Goal: Task Accomplishment & Management: Manage account settings

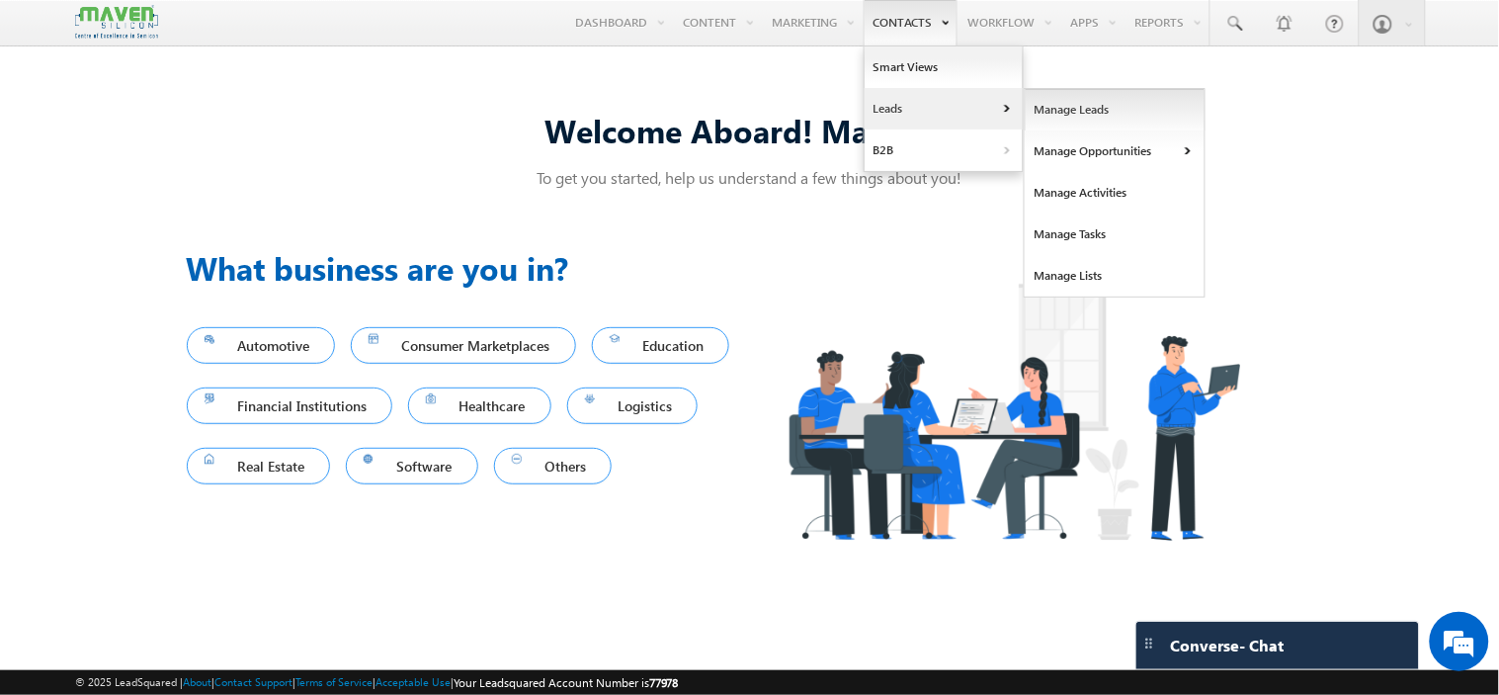
click at [1085, 106] on link "Manage Leads" at bounding box center [1115, 109] width 181 height 41
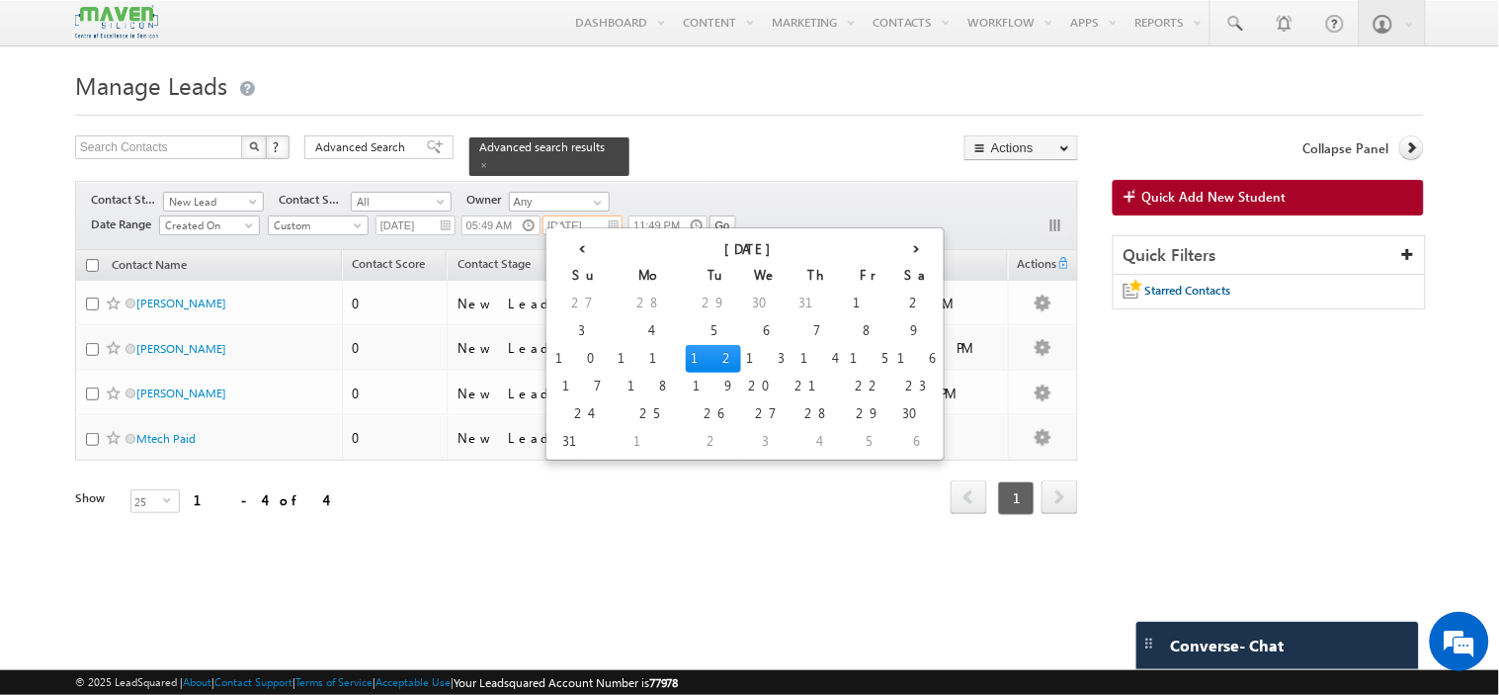
click at [611, 218] on input "[DATE]" at bounding box center [582, 225] width 80 height 20
click at [613, 359] on td "11" at bounding box center [649, 359] width 73 height 28
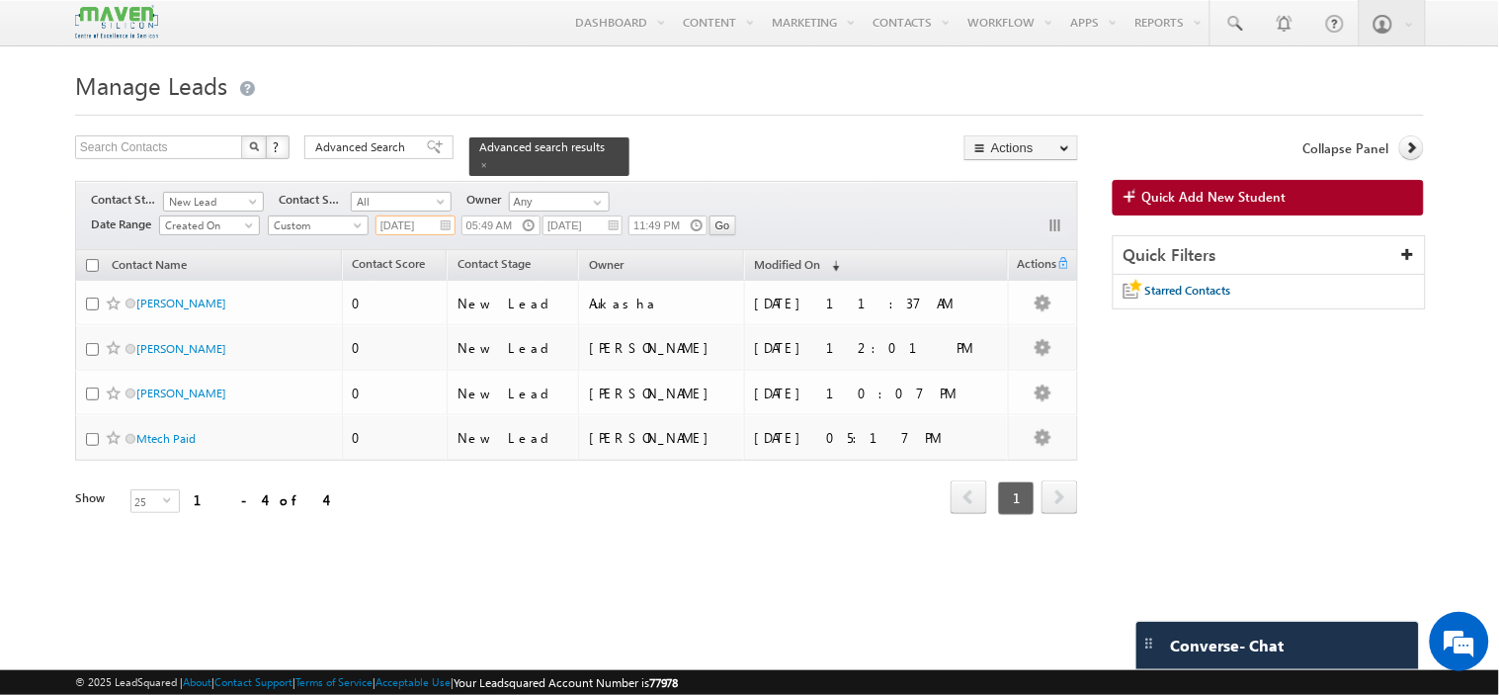
click at [448, 215] on input "[DATE]" at bounding box center [415, 225] width 80 height 20
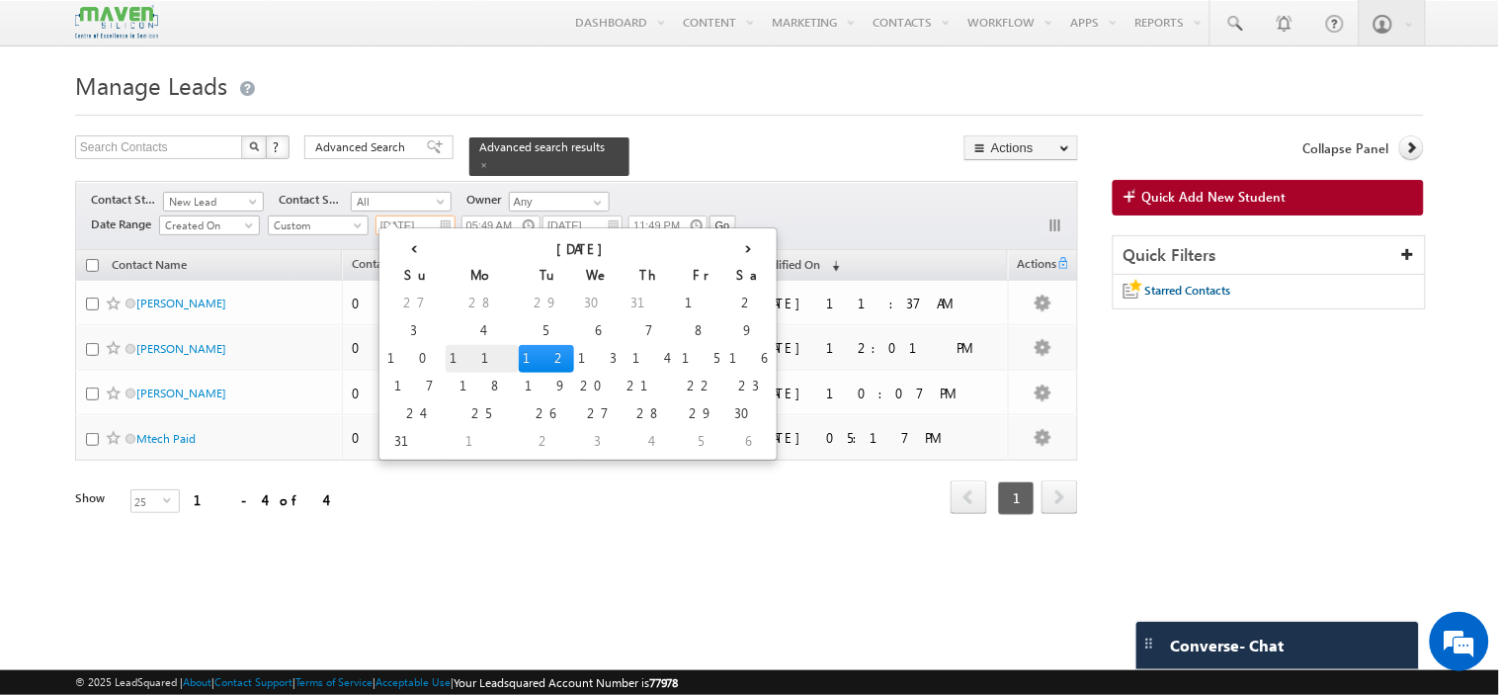
click at [446, 351] on td "11" at bounding box center [482, 359] width 73 height 28
type input "[DATE]"
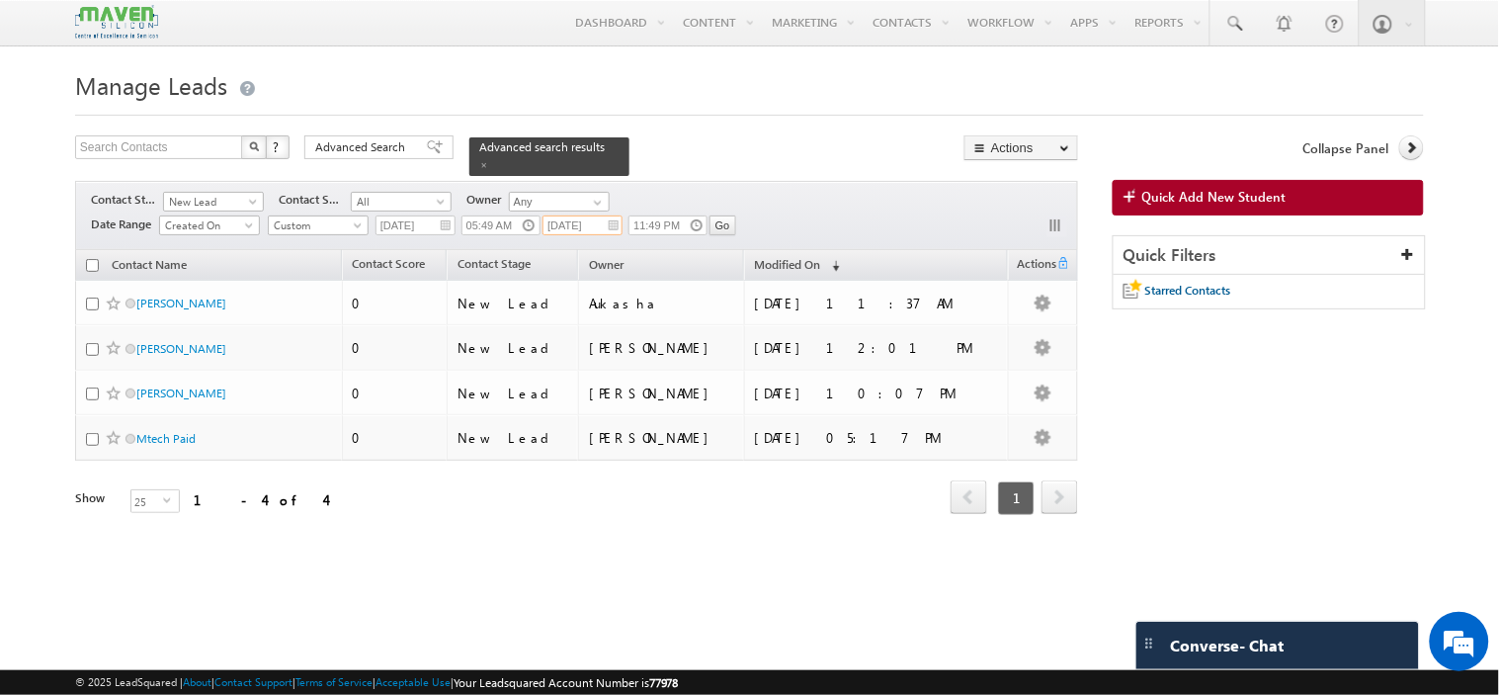
click at [613, 215] on input "[DATE]" at bounding box center [582, 225] width 80 height 20
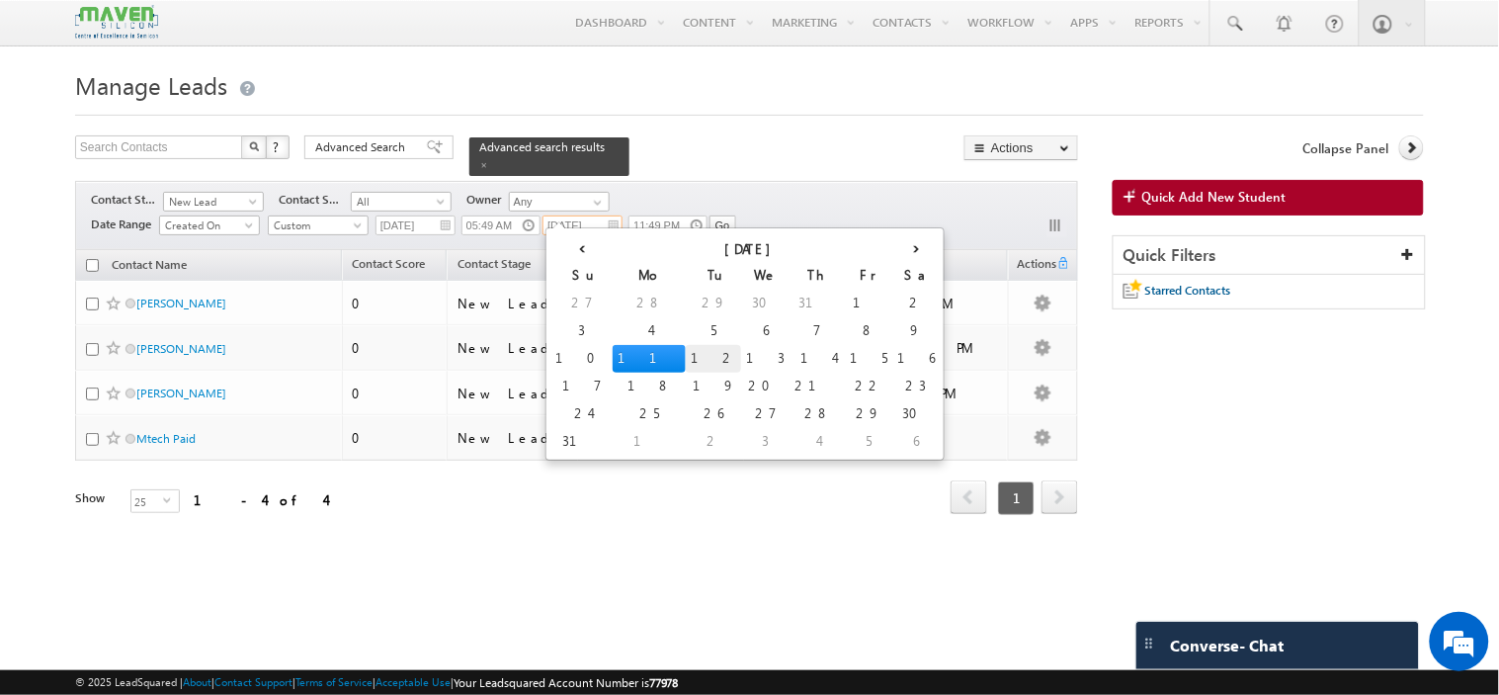
click at [686, 360] on td "12" at bounding box center [713, 359] width 55 height 28
type input "[DATE]"
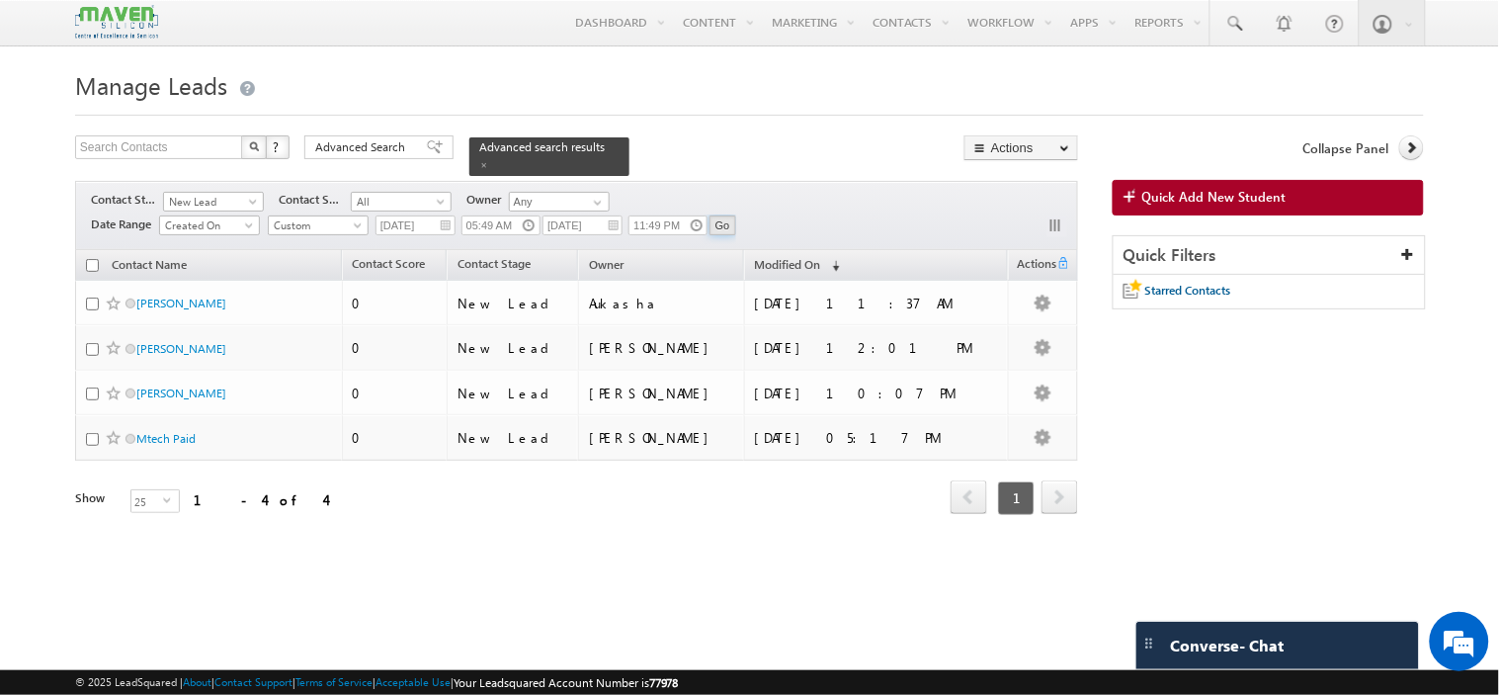
click at [734, 217] on input "Go" at bounding box center [722, 225] width 27 height 20
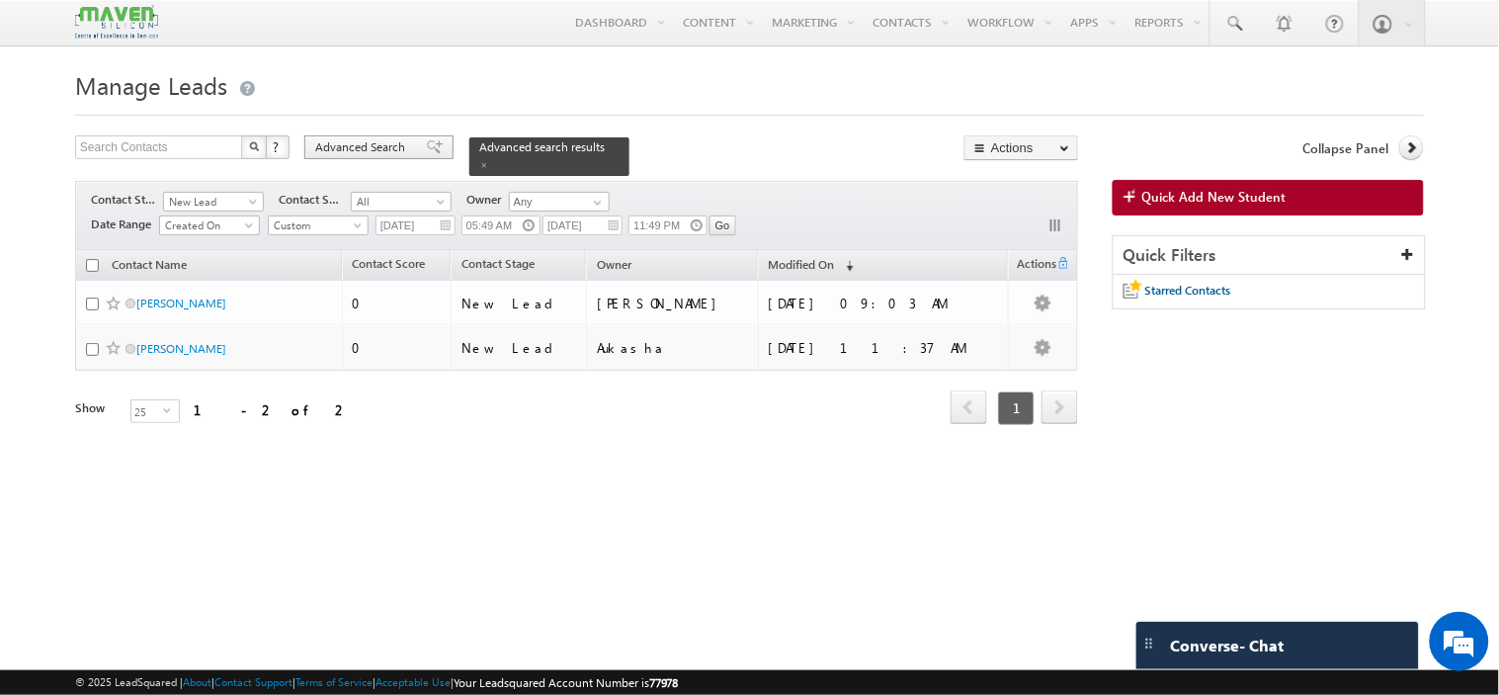
click at [357, 146] on span "Advanced Search" at bounding box center [363, 147] width 96 height 18
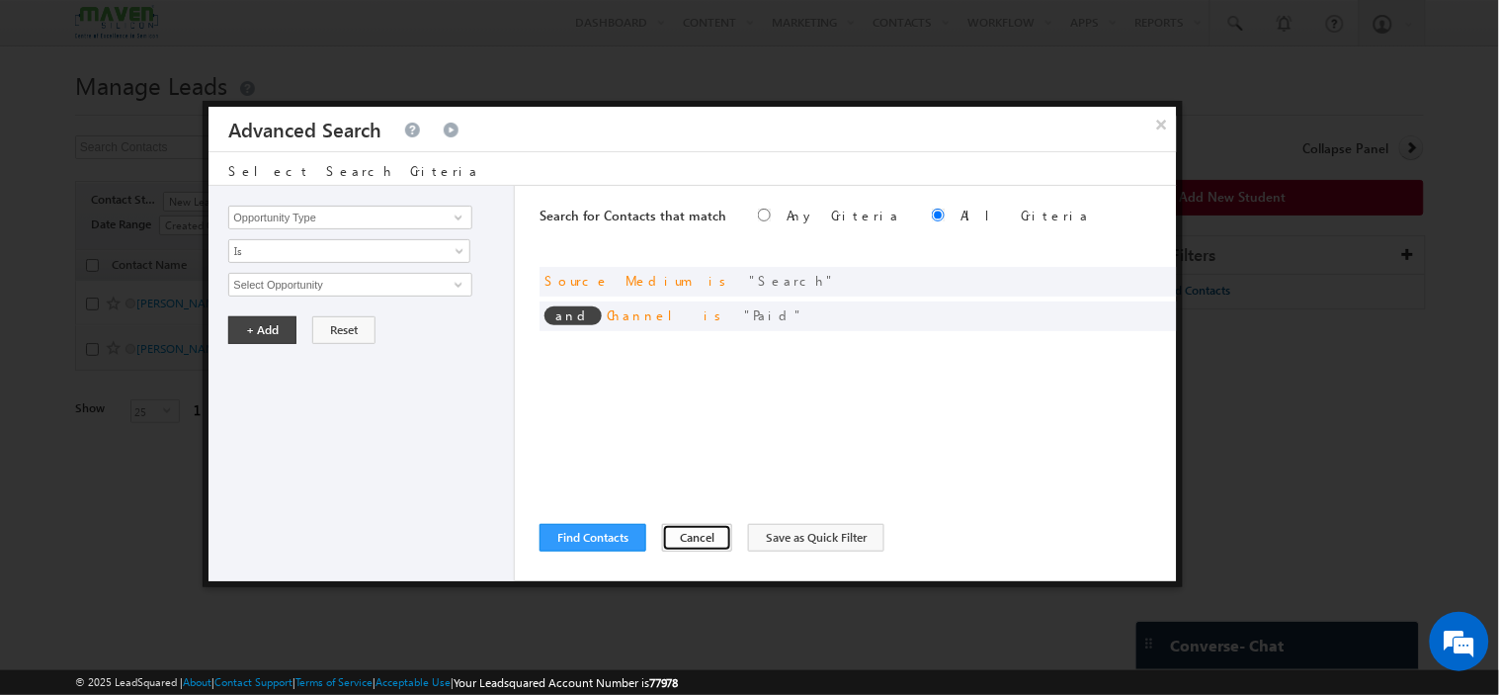
click at [697, 534] on button "Cancel" at bounding box center [697, 538] width 70 height 28
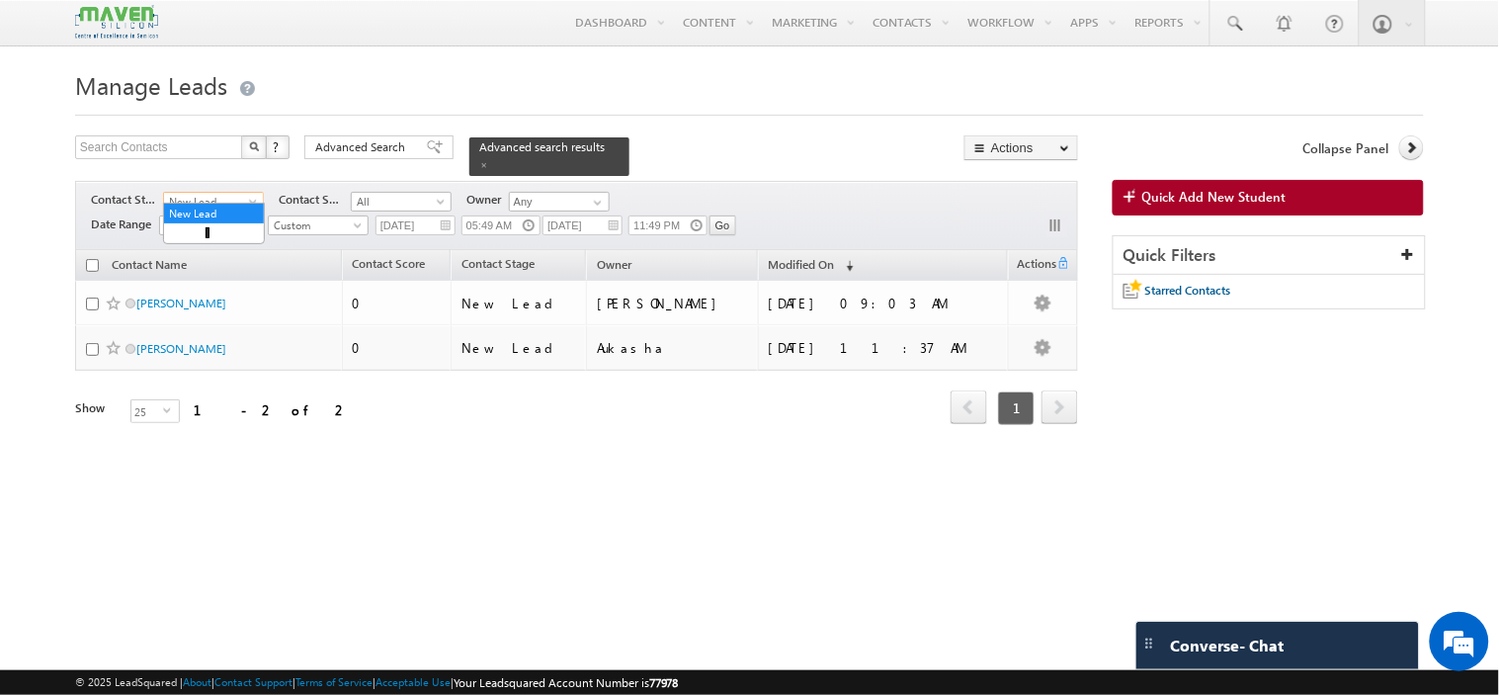
click at [201, 193] on span "New Lead" at bounding box center [211, 202] width 94 height 18
click at [189, 217] on link "All" at bounding box center [214, 214] width 100 height 18
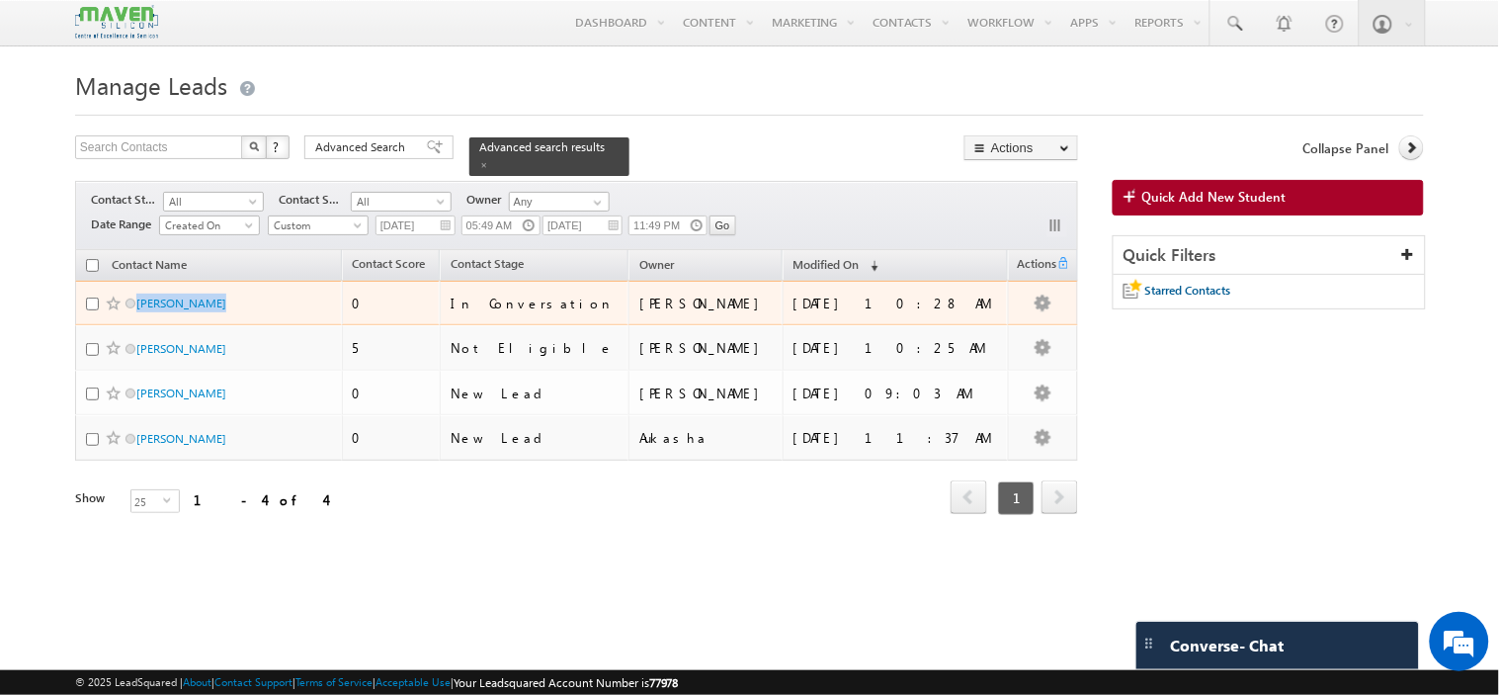
drag, startPoint x: 224, startPoint y: 294, endPoint x: 131, endPoint y: 301, distance: 93.1
click at [131, 301] on div "[PERSON_NAME]" at bounding box center [209, 307] width 247 height 28
copy div "[PERSON_NAME]"
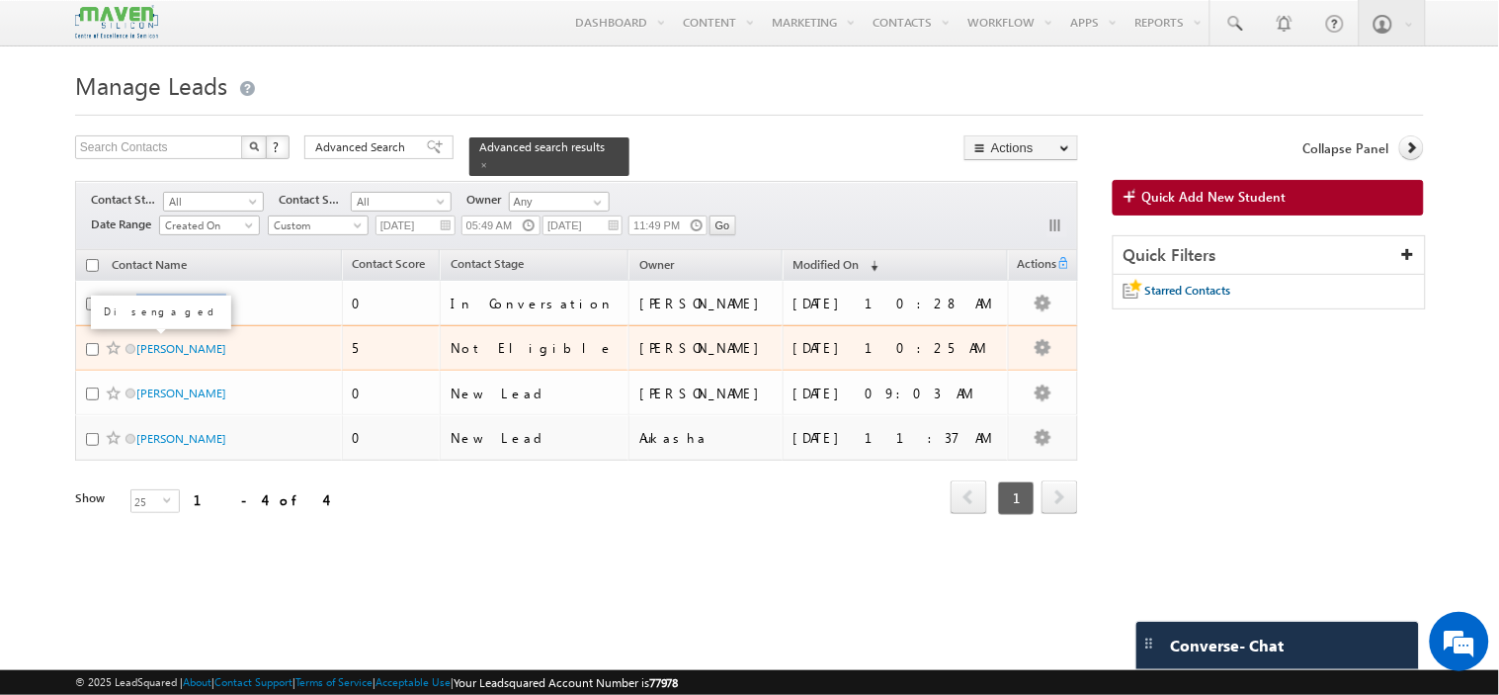
drag, startPoint x: 260, startPoint y: 342, endPoint x: 134, endPoint y: 343, distance: 125.5
click at [134, 343] on div "[PERSON_NAME]" at bounding box center [209, 353] width 247 height 28
copy div "[PERSON_NAME]"
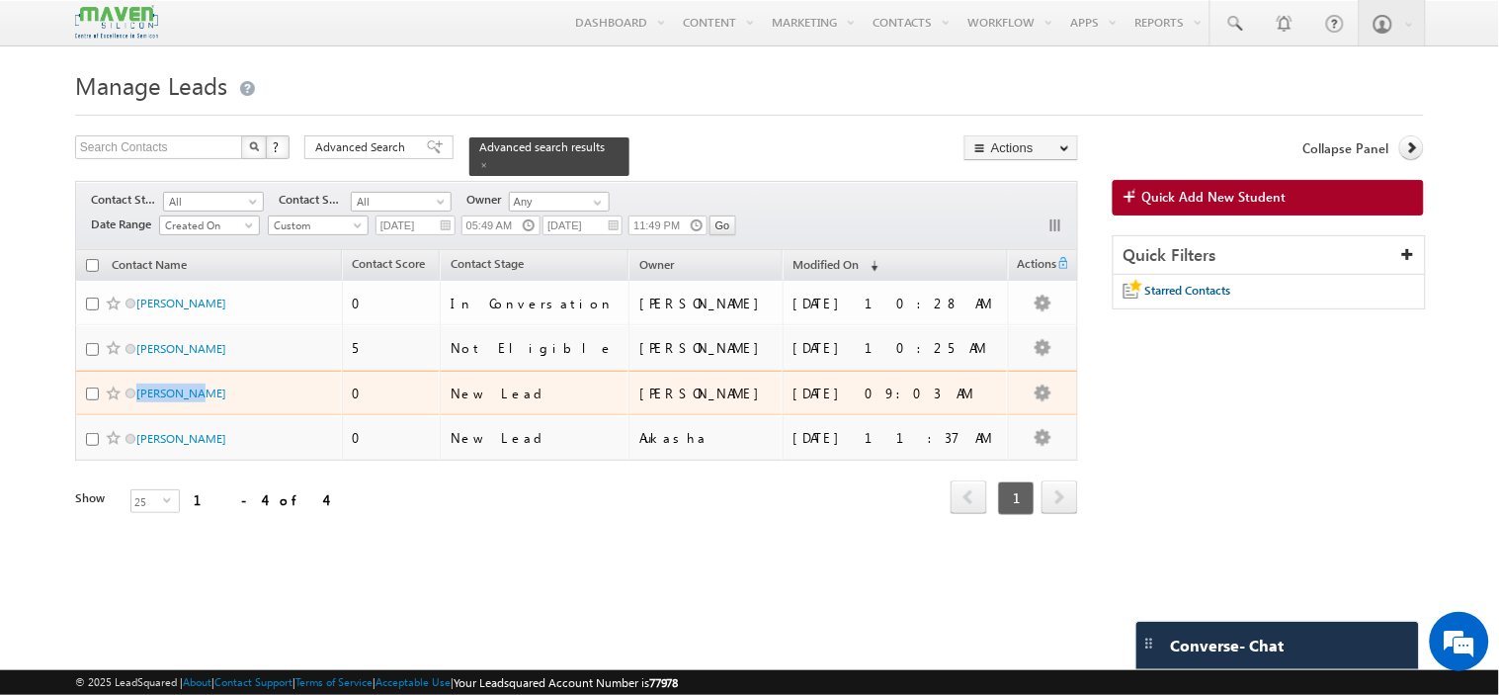
drag, startPoint x: 214, startPoint y: 383, endPoint x: 128, endPoint y: 392, distance: 86.4
click at [128, 392] on div "[PERSON_NAME]" at bounding box center [209, 397] width 247 height 28
copy div "[PERSON_NAME]"
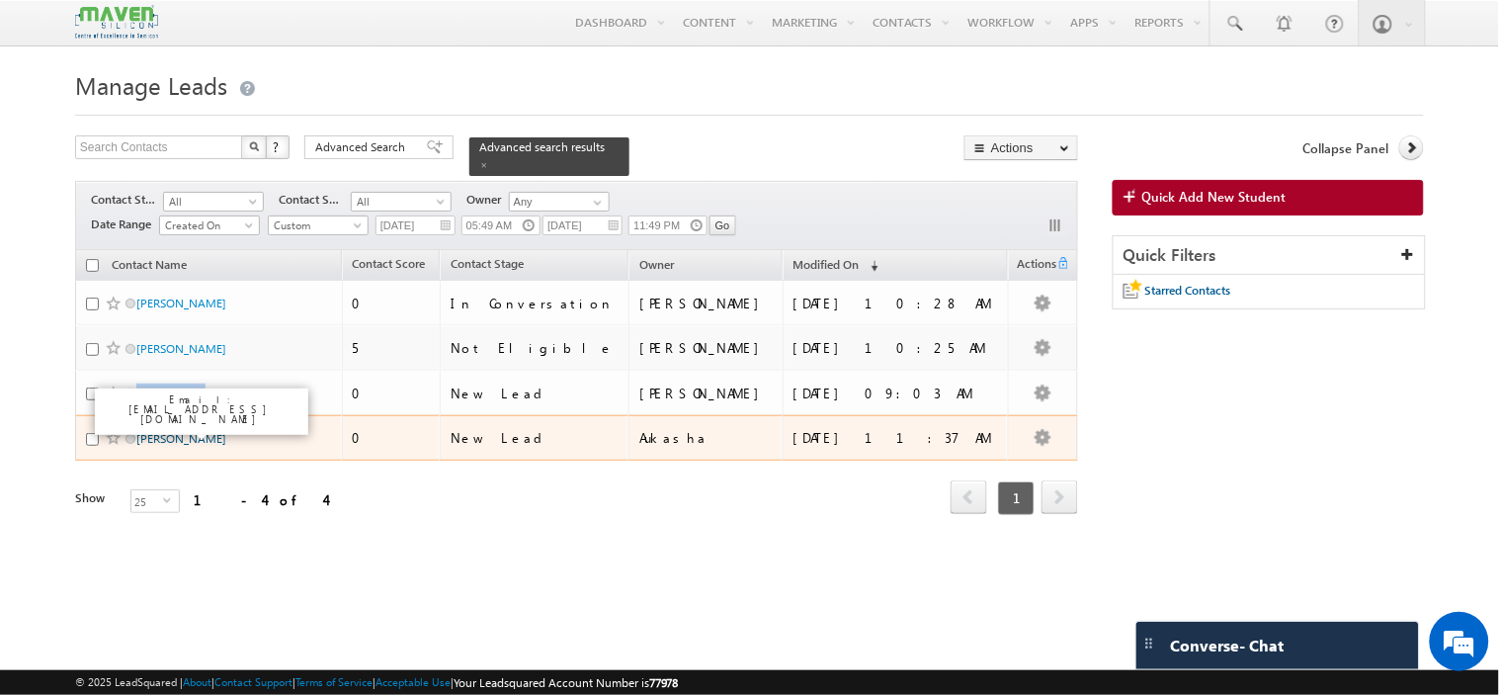
drag, startPoint x: 258, startPoint y: 421, endPoint x: 139, endPoint y: 438, distance: 119.7
click at [139, 438] on span "[PERSON_NAME]" at bounding box center [202, 438] width 133 height 19
copy link "[PERSON_NAME]"
drag, startPoint x: 723, startPoint y: 436, endPoint x: 692, endPoint y: 440, distance: 31.9
click at [692, 440] on td "Aukasha" at bounding box center [705, 437] width 154 height 45
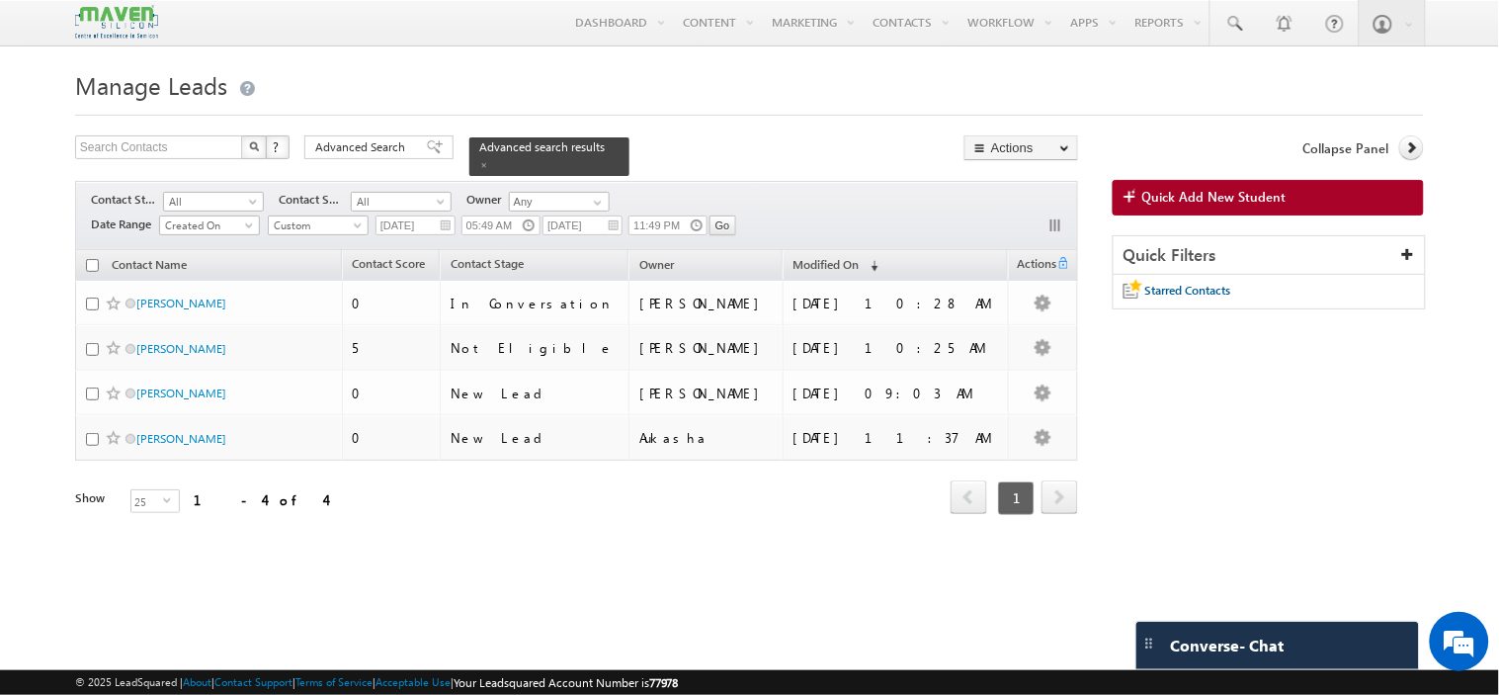
click at [700, 514] on div "Contact Name Contact Score Contact Stage Owner 0" at bounding box center [576, 397] width 1003 height 295
click at [333, 502] on div "Refresh first prev 1 next last 1 - 4 of 4" at bounding box center [576, 488] width 1003 height 57
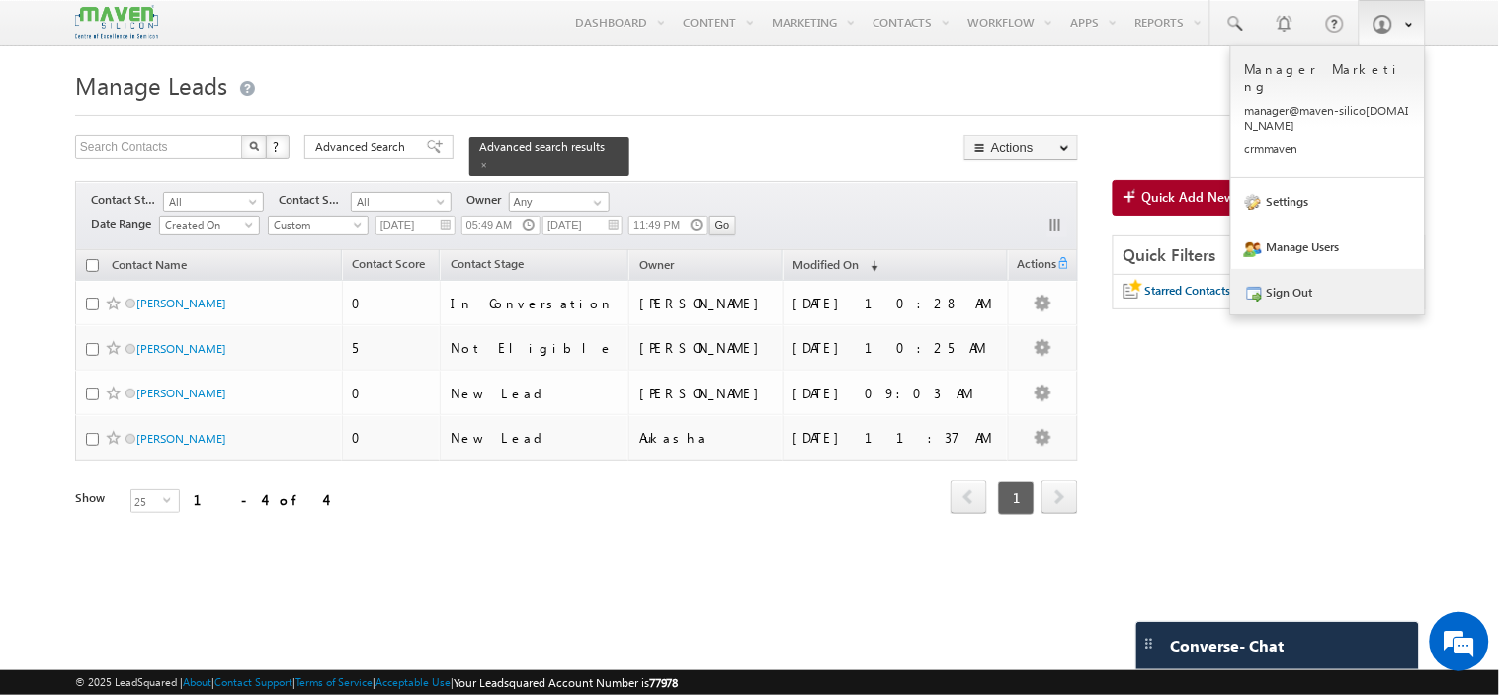
click at [1286, 269] on link "Sign Out" at bounding box center [1328, 291] width 194 height 45
